Goal: Navigation & Orientation: Find specific page/section

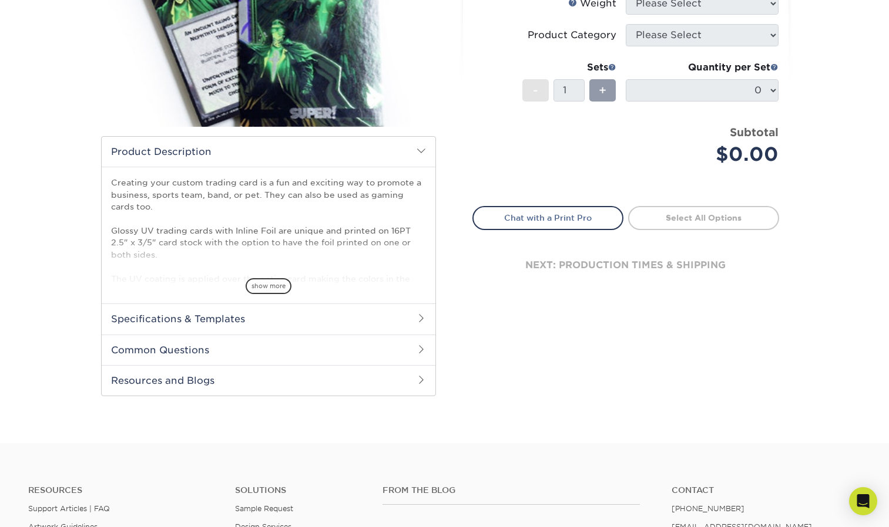
scroll to position [227, 0]
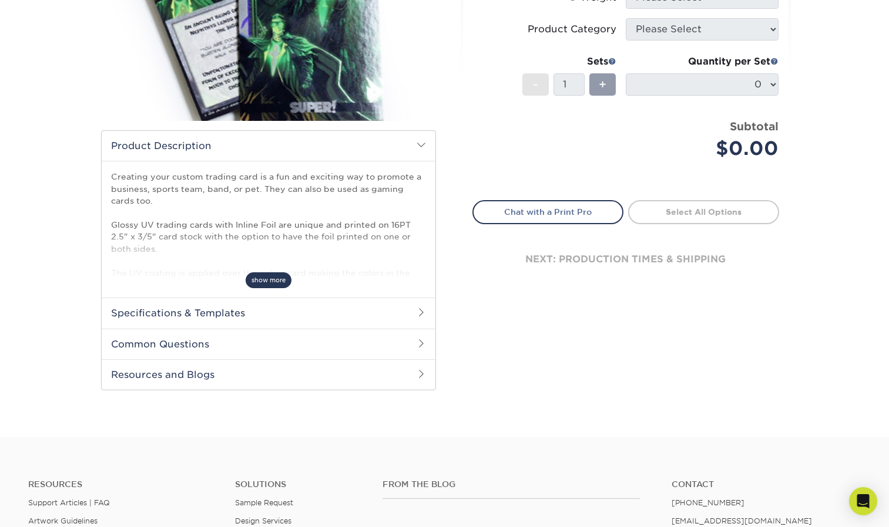
click at [265, 277] on span "show more" at bounding box center [269, 281] width 46 height 16
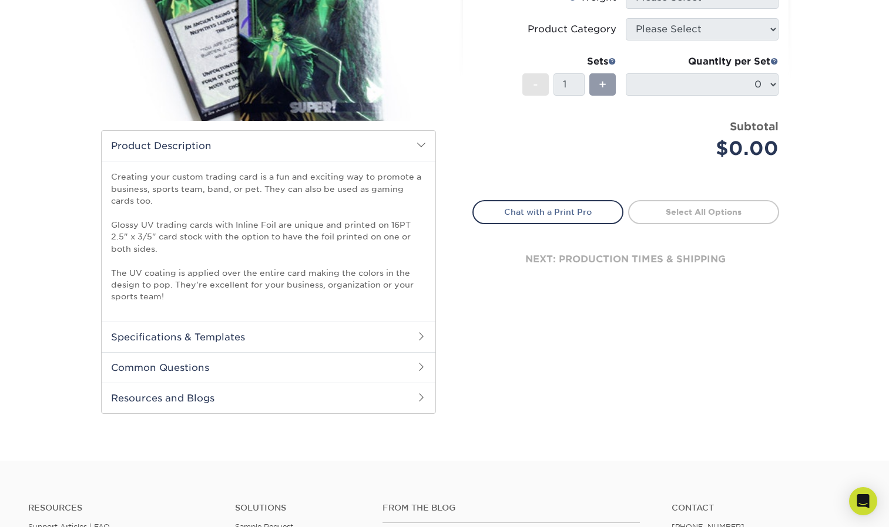
click at [420, 335] on span at bounding box center [420, 336] width 9 height 9
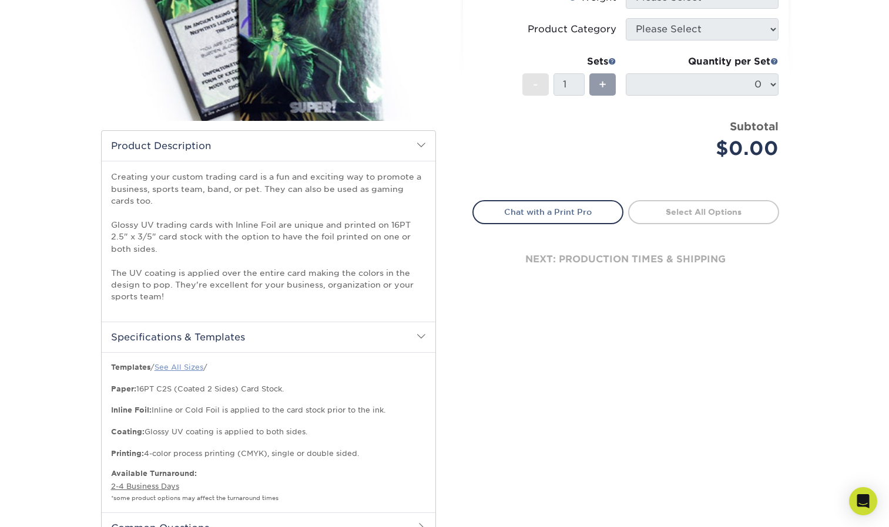
click at [179, 366] on link "See All Sizes" at bounding box center [178, 367] width 49 height 9
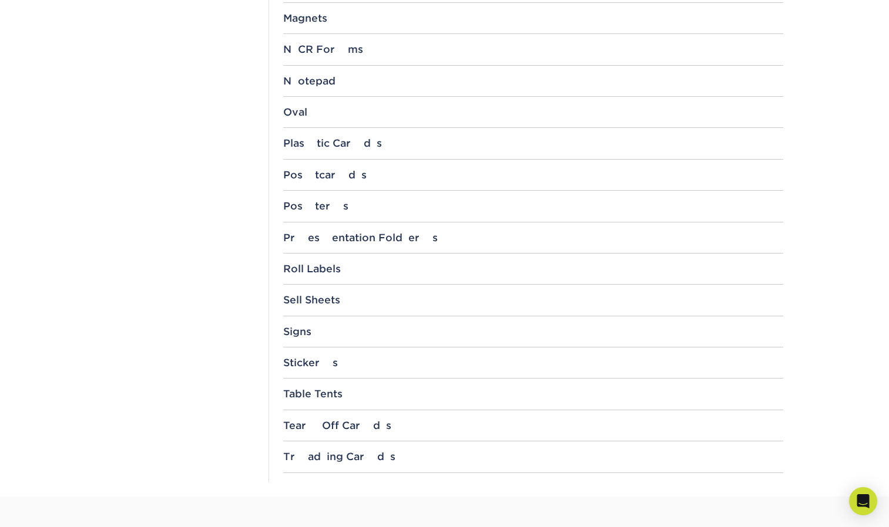
scroll to position [1131, 0]
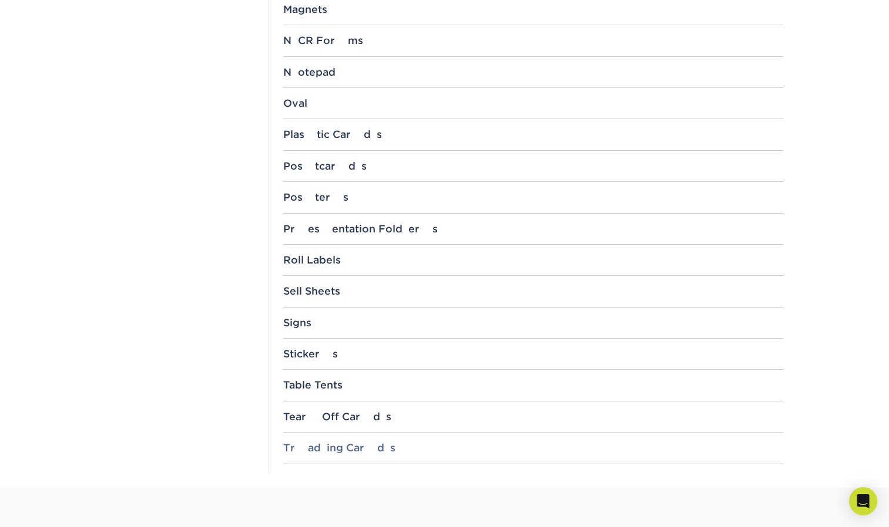
click at [316, 448] on div "Trading Cards" at bounding box center [533, 448] width 500 height 12
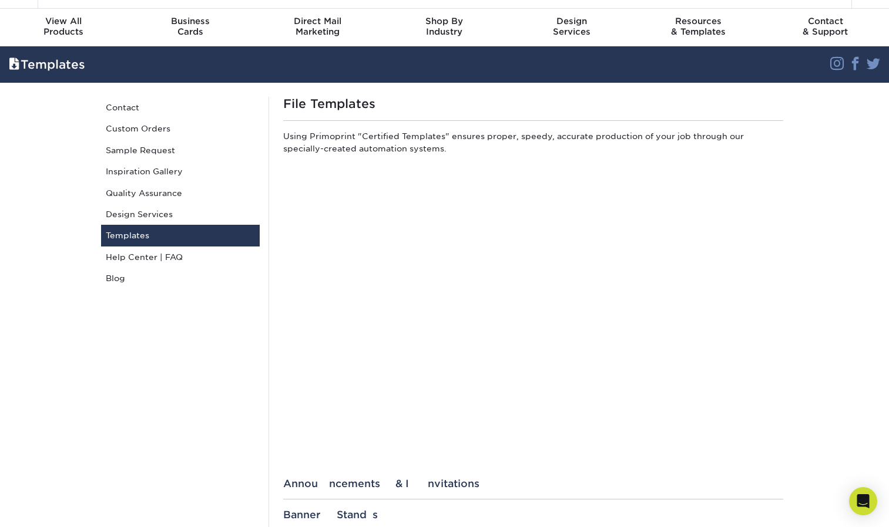
scroll to position [0, 0]
